Goal: Find specific page/section: Find specific page/section

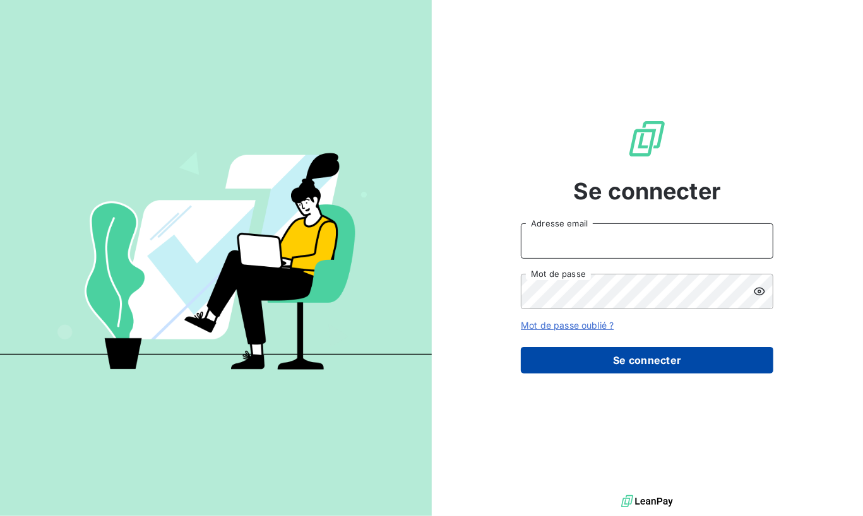
type input "[PERSON_NAME][EMAIL_ADDRESS][PERSON_NAME][DOMAIN_NAME]"
click at [675, 364] on button "Se connecter" at bounding box center [647, 360] width 252 height 27
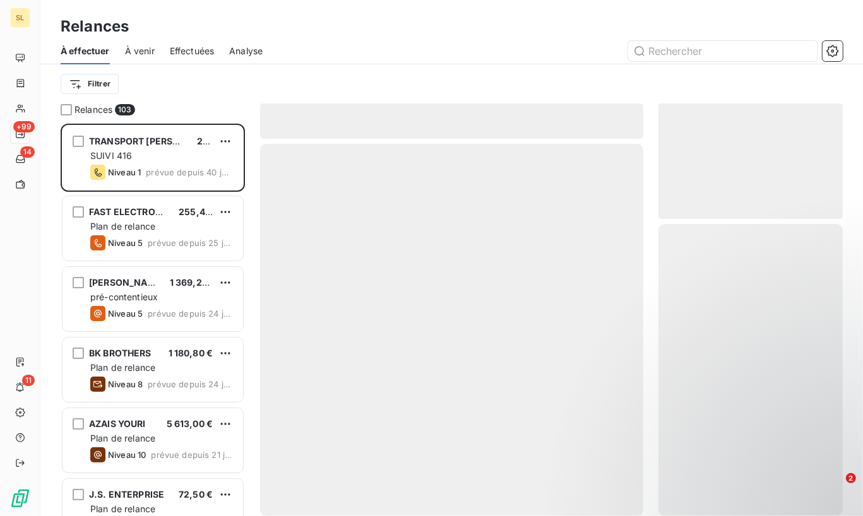
scroll to position [383, 174]
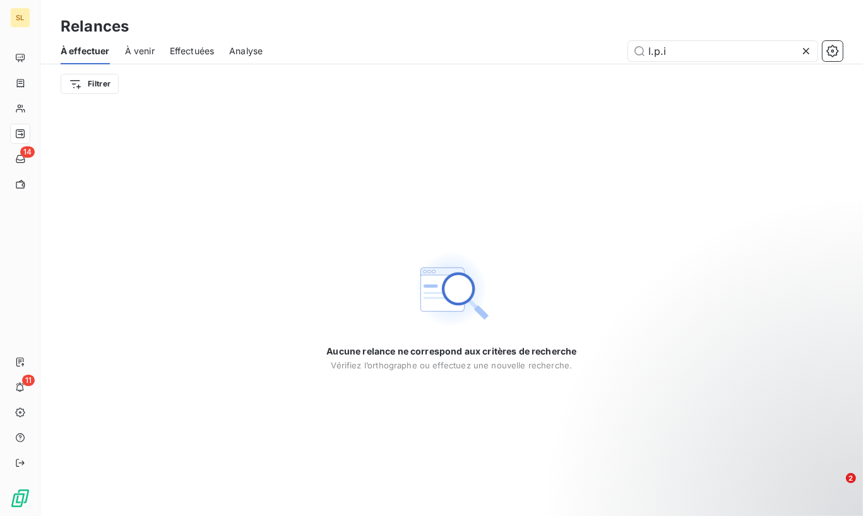
type input "l.p.i"
click at [805, 51] on icon at bounding box center [806, 51] width 6 height 6
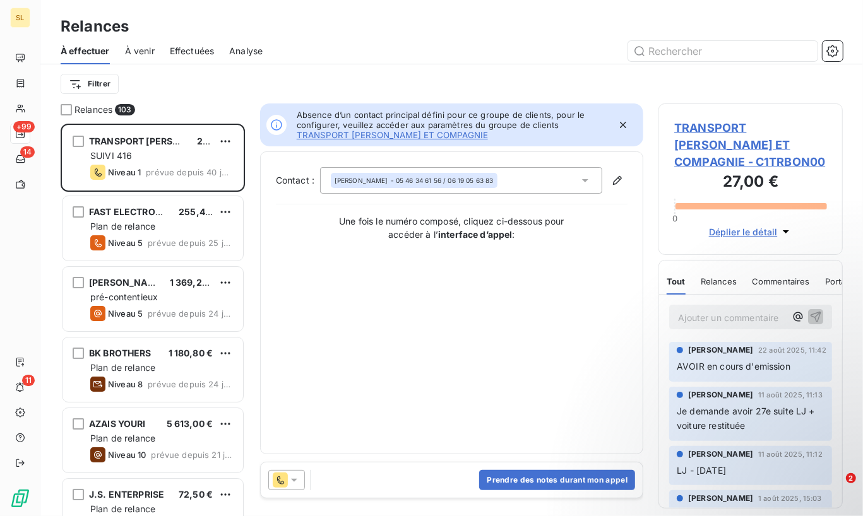
scroll to position [383, 174]
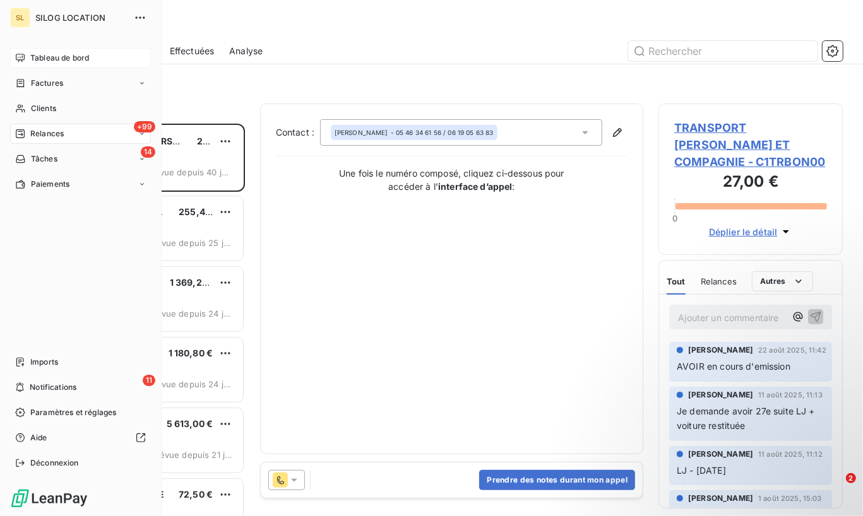
click at [67, 56] on span "Tableau de bord" at bounding box center [59, 57] width 59 height 11
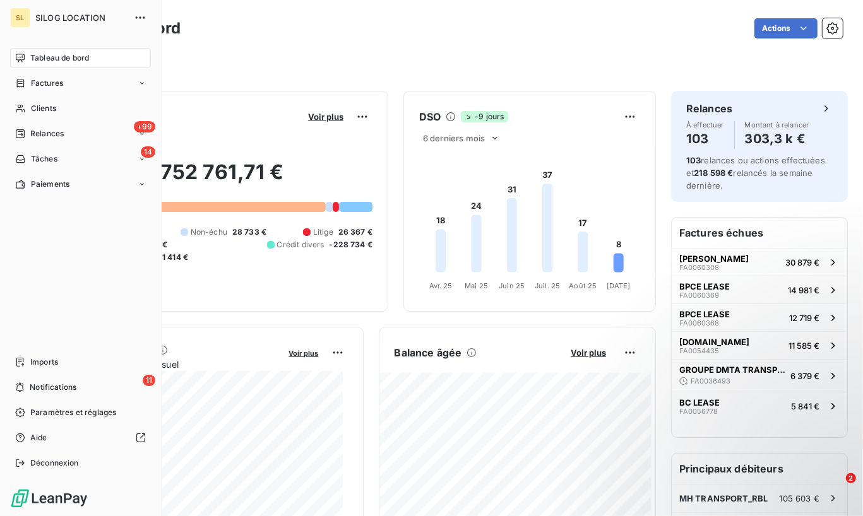
click at [92, 56] on div "Tableau de bord" at bounding box center [80, 58] width 141 height 20
click at [74, 109] on div "Clients" at bounding box center [80, 108] width 141 height 20
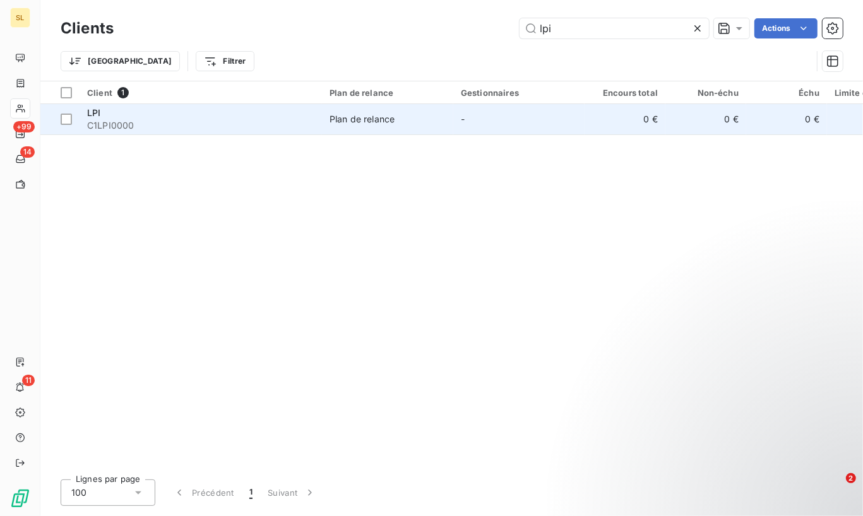
type input "lpi"
click at [97, 115] on span "LPI" at bounding box center [93, 112] width 13 height 11
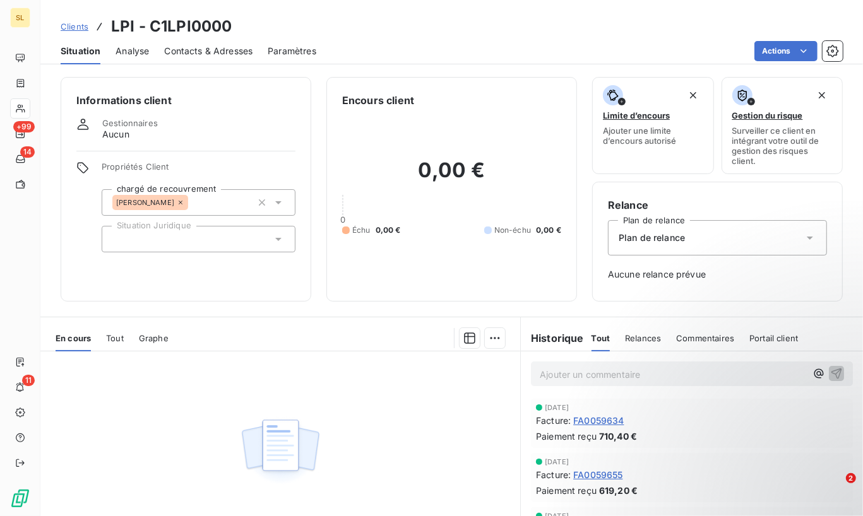
click at [129, 51] on span "Analyse" at bounding box center [131, 51] width 33 height 13
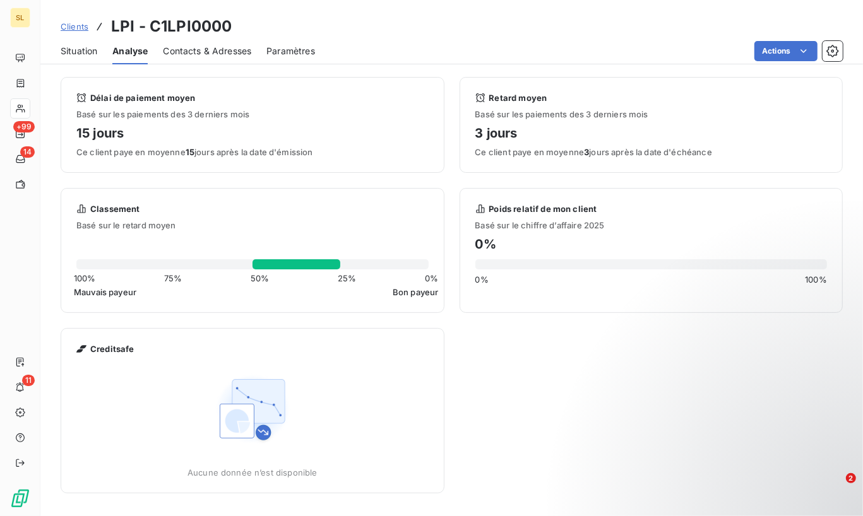
click at [81, 50] on span "Situation" at bounding box center [79, 51] width 37 height 13
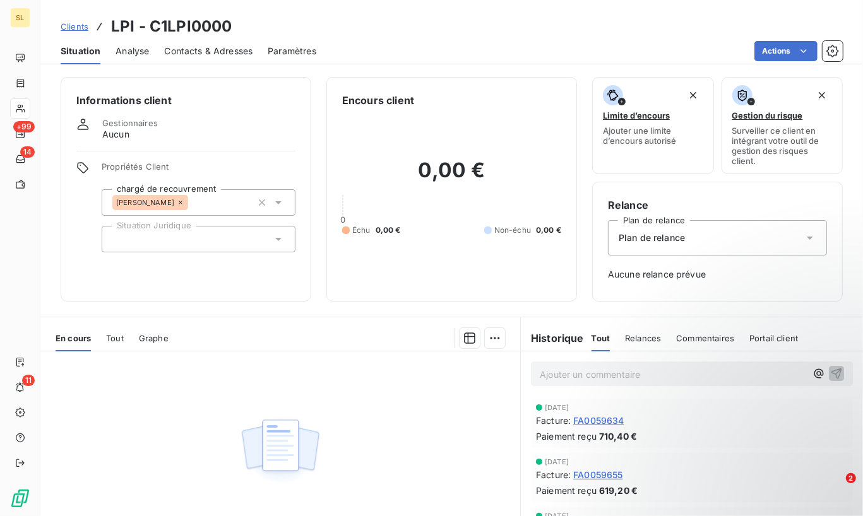
click at [294, 50] on span "Paramètres" at bounding box center [292, 51] width 49 height 13
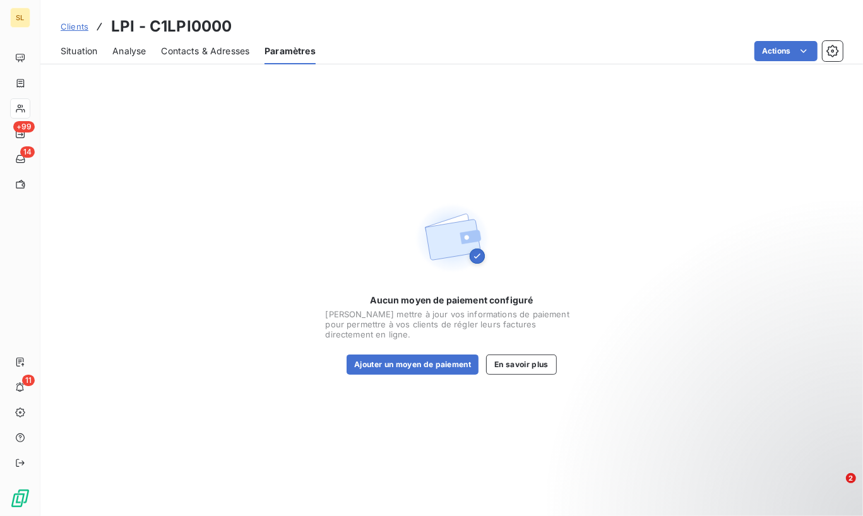
click at [231, 50] on span "Contacts & Adresses" at bounding box center [205, 51] width 88 height 13
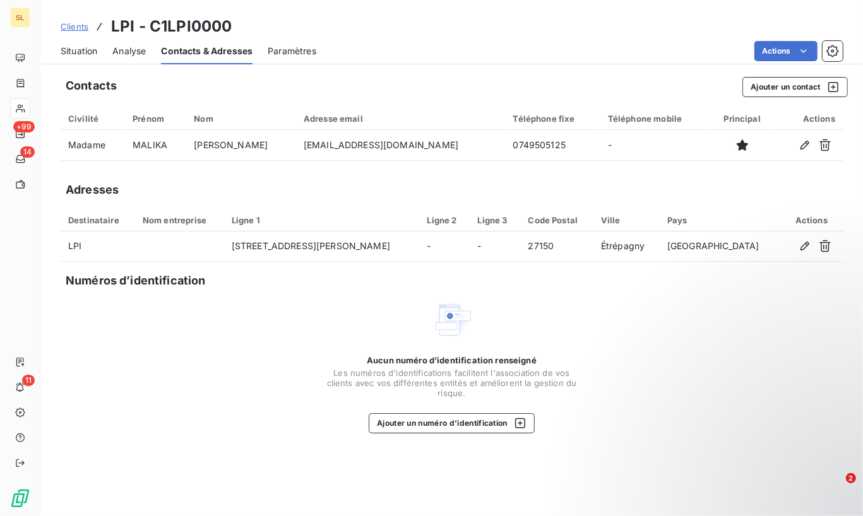
click at [86, 52] on span "Situation" at bounding box center [79, 51] width 37 height 13
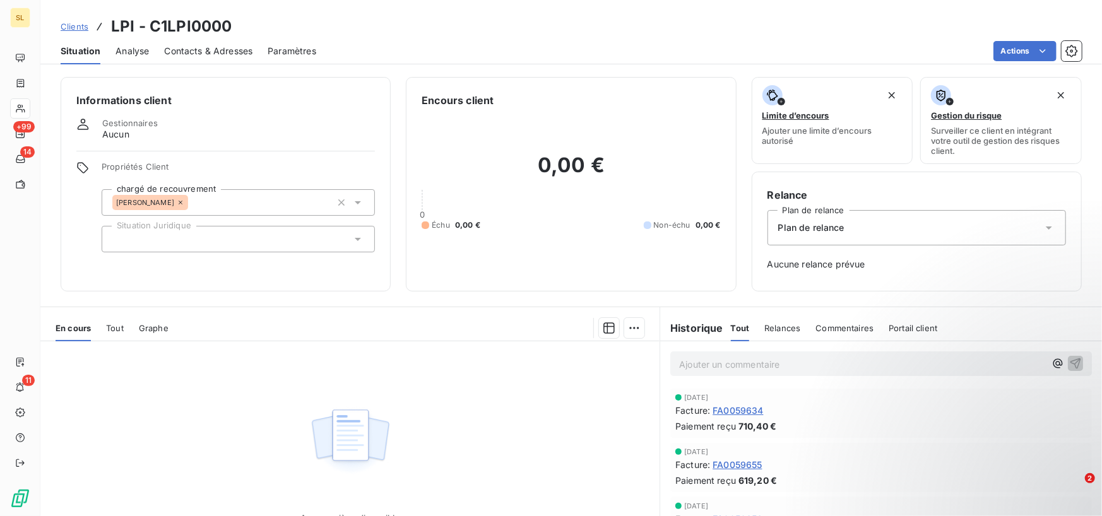
click at [73, 24] on span "Clients" at bounding box center [75, 26] width 28 height 10
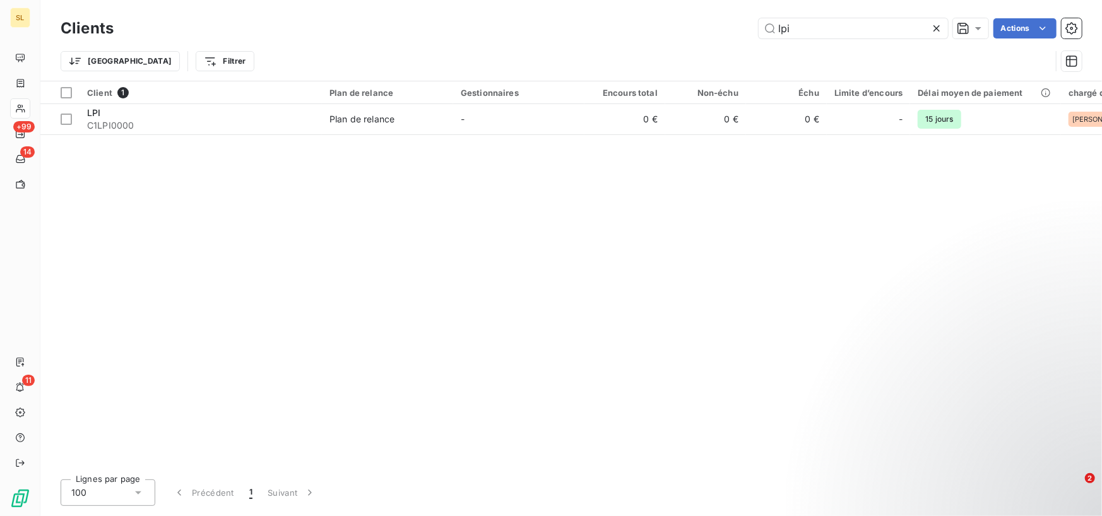
drag, startPoint x: 836, startPoint y: 34, endPoint x: 734, endPoint y: 4, distance: 106.5
click at [729, 30] on div "lpi Actions" at bounding box center [605, 28] width 953 height 20
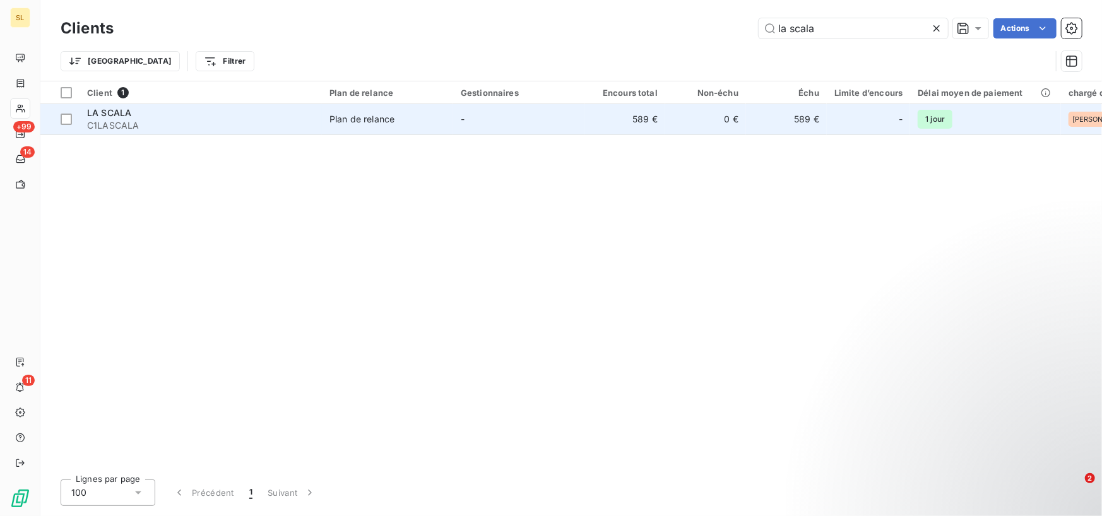
type input "la scala"
click at [180, 123] on span "C1LASCALA" at bounding box center [200, 125] width 227 height 13
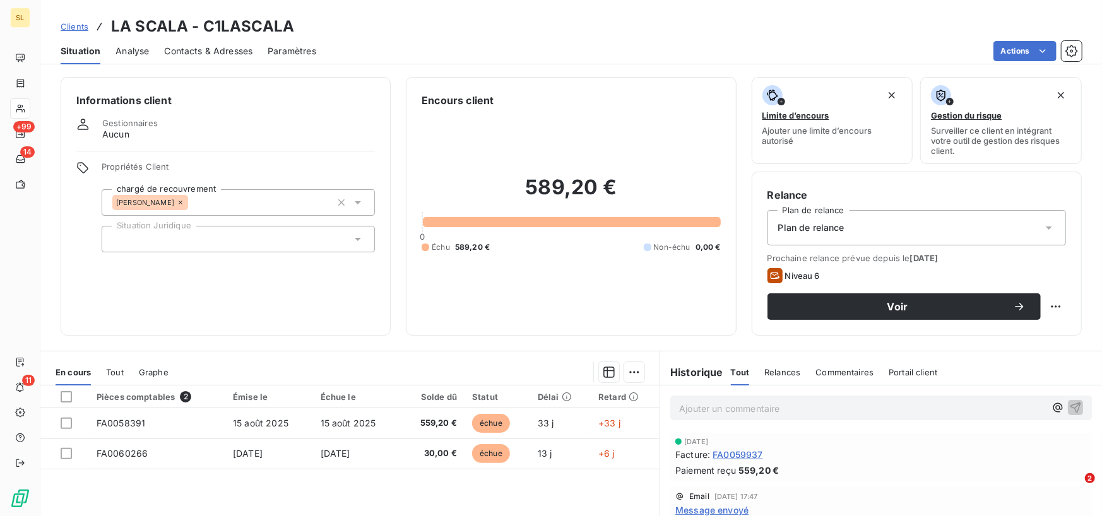
click at [73, 28] on span "Clients" at bounding box center [75, 26] width 28 height 10
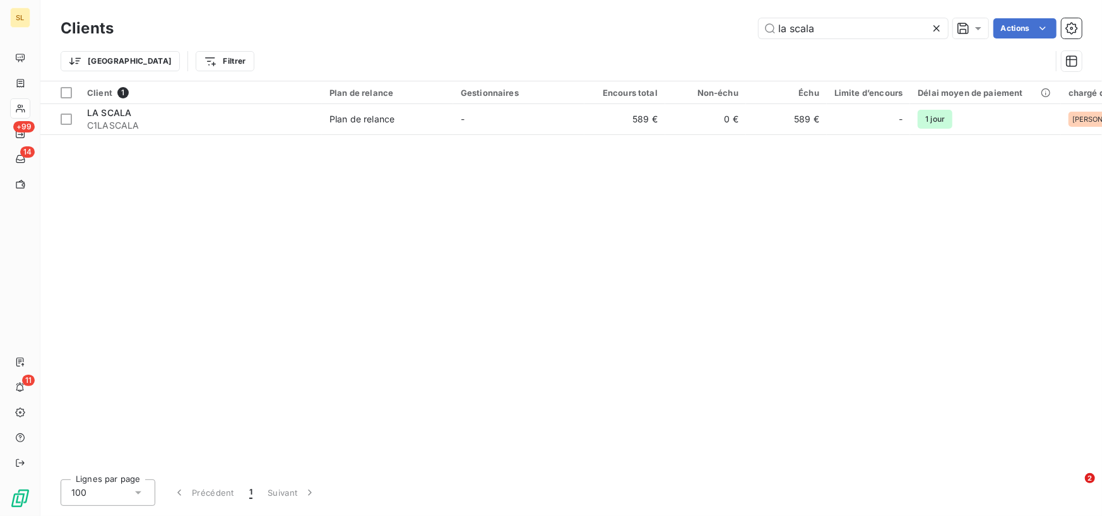
drag, startPoint x: 848, startPoint y: 28, endPoint x: 742, endPoint y: 13, distance: 107.0
click at [742, 13] on div "Clients la scala Actions Trier Filtrer" at bounding box center [570, 40] width 1061 height 81
type input "scea de la combe"
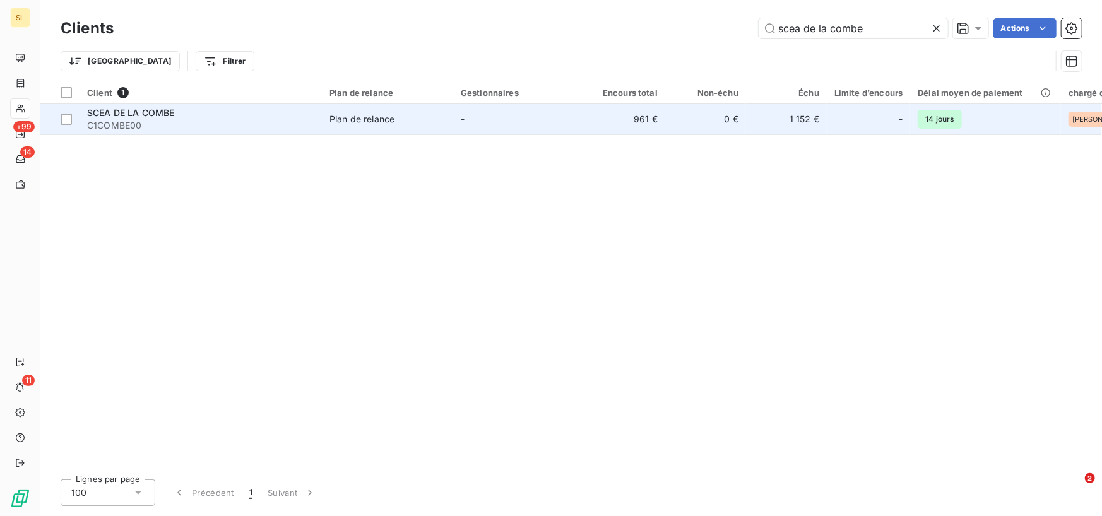
click at [151, 117] on span "SCEA DE LA COMBE" at bounding box center [130, 112] width 87 height 11
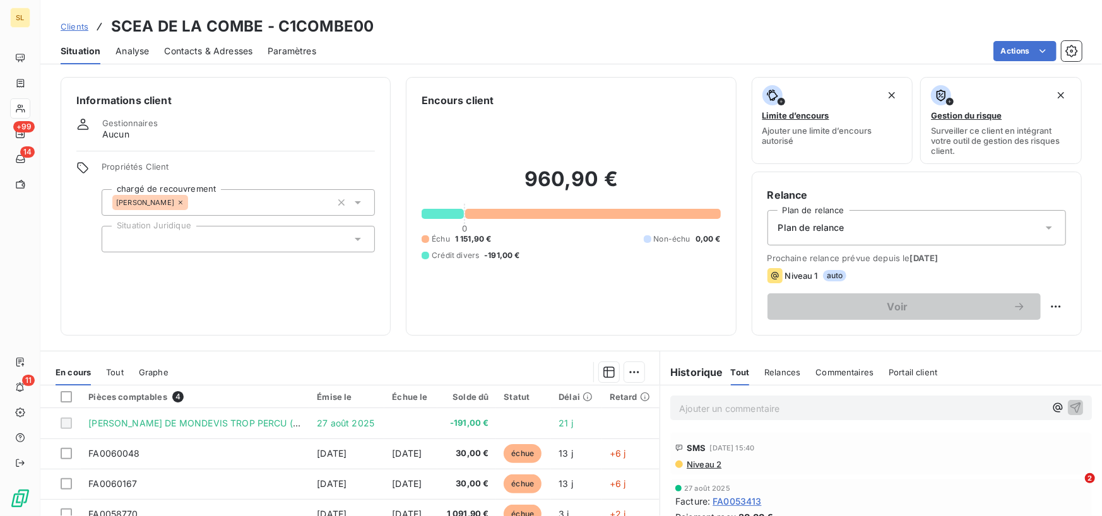
click at [82, 31] on span "Clients" at bounding box center [75, 26] width 28 height 10
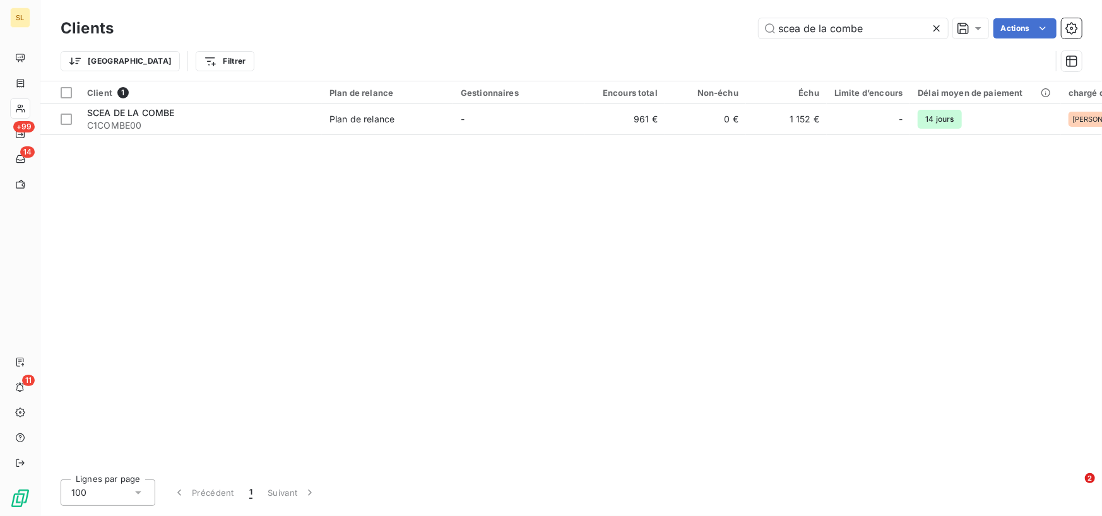
click at [675, 4] on div "Clients scea de la combe Actions Trier Filtrer" at bounding box center [570, 40] width 1061 height 81
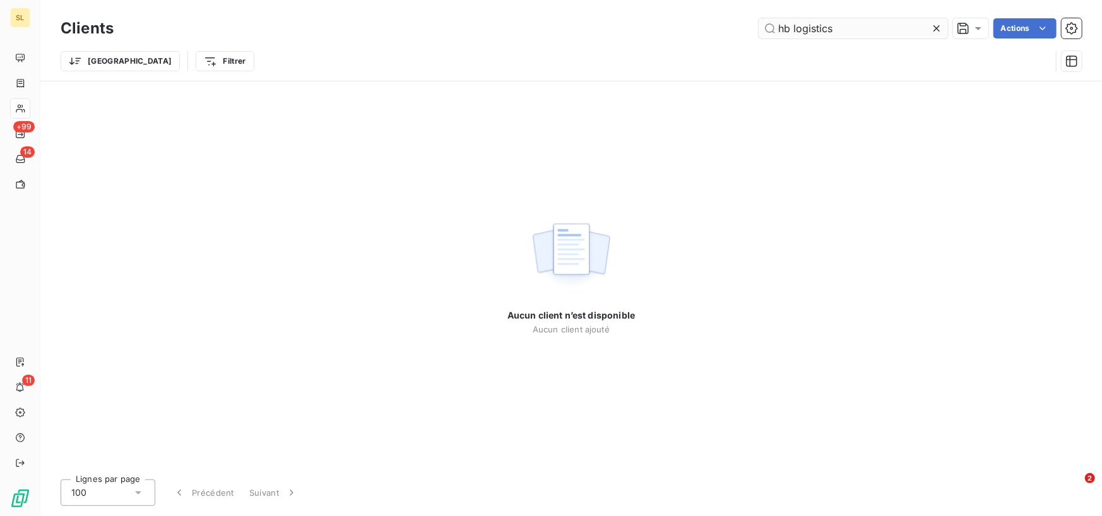
drag, startPoint x: 855, startPoint y: 32, endPoint x: 771, endPoint y: 27, distance: 84.1
click at [771, 27] on input "hb logistics" at bounding box center [853, 28] width 189 height 20
type input "hb logistics"
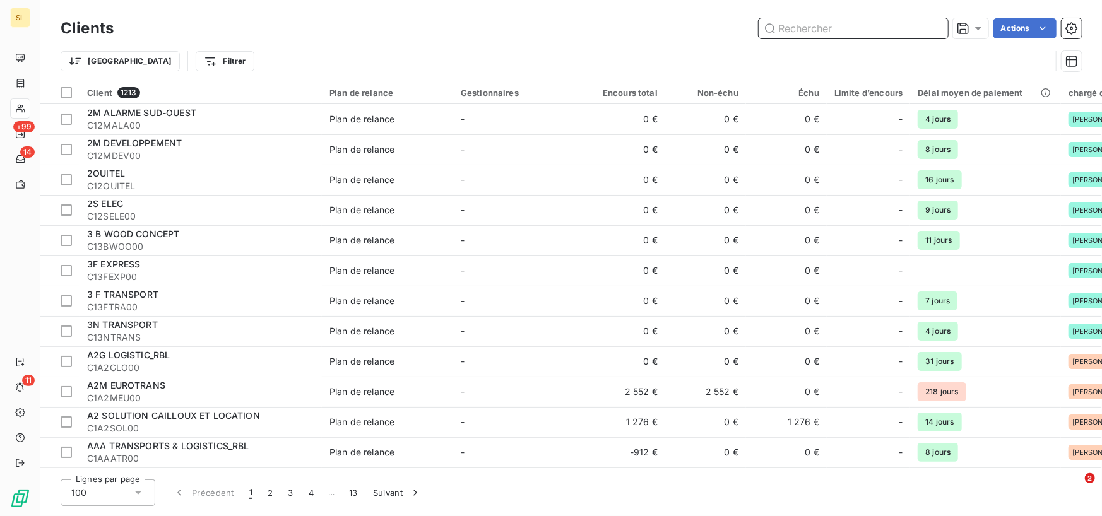
click at [794, 28] on input "text" at bounding box center [853, 28] width 189 height 20
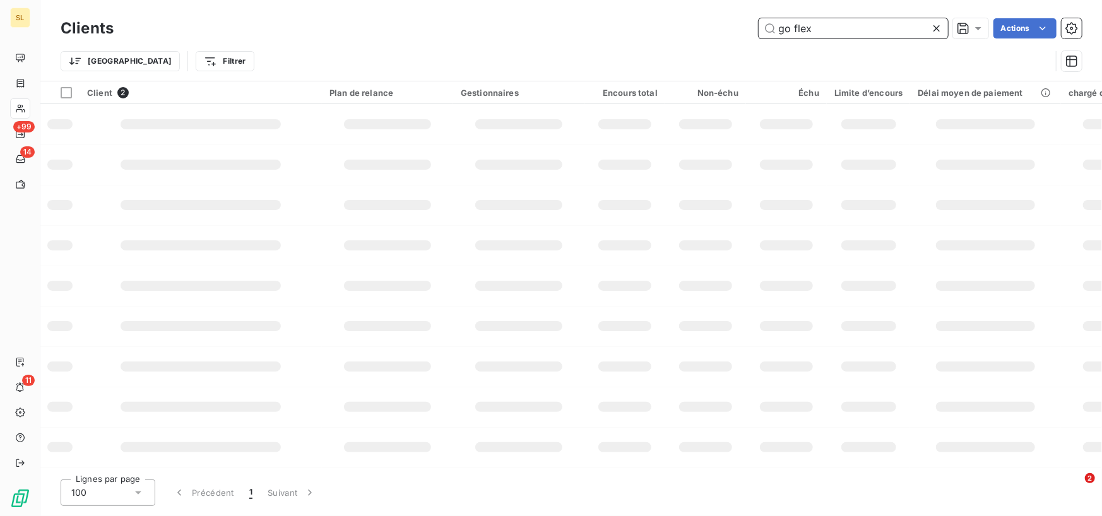
type input "go flex"
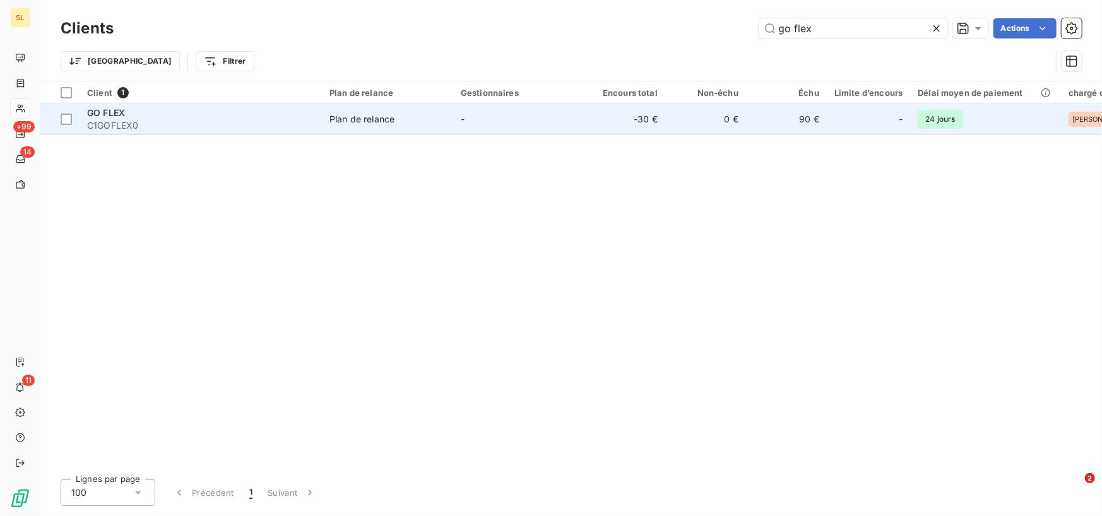
click at [117, 115] on span "GO FLEX" at bounding box center [106, 112] width 38 height 11
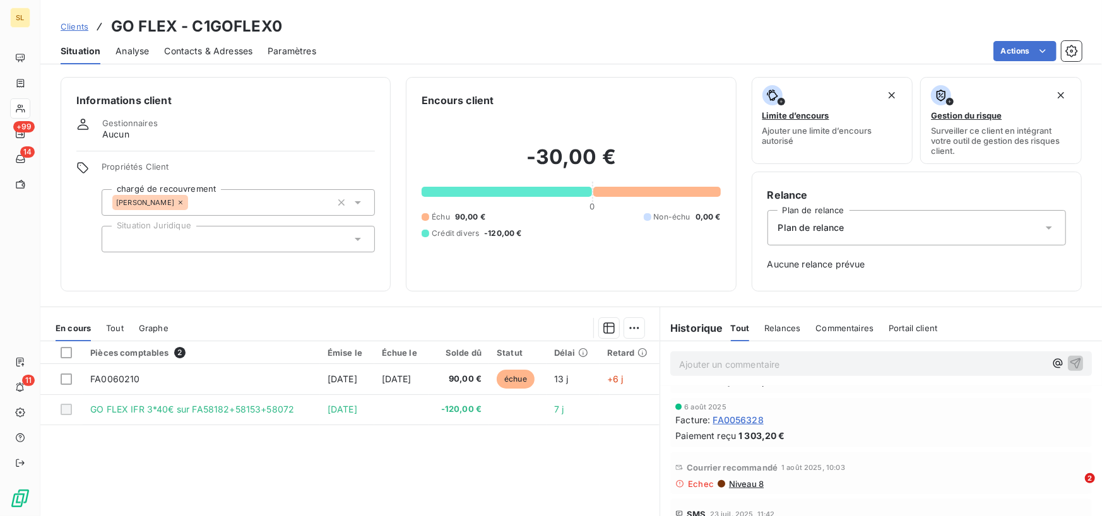
scroll to position [379, 0]
